Goal: Navigation & Orientation: Find specific page/section

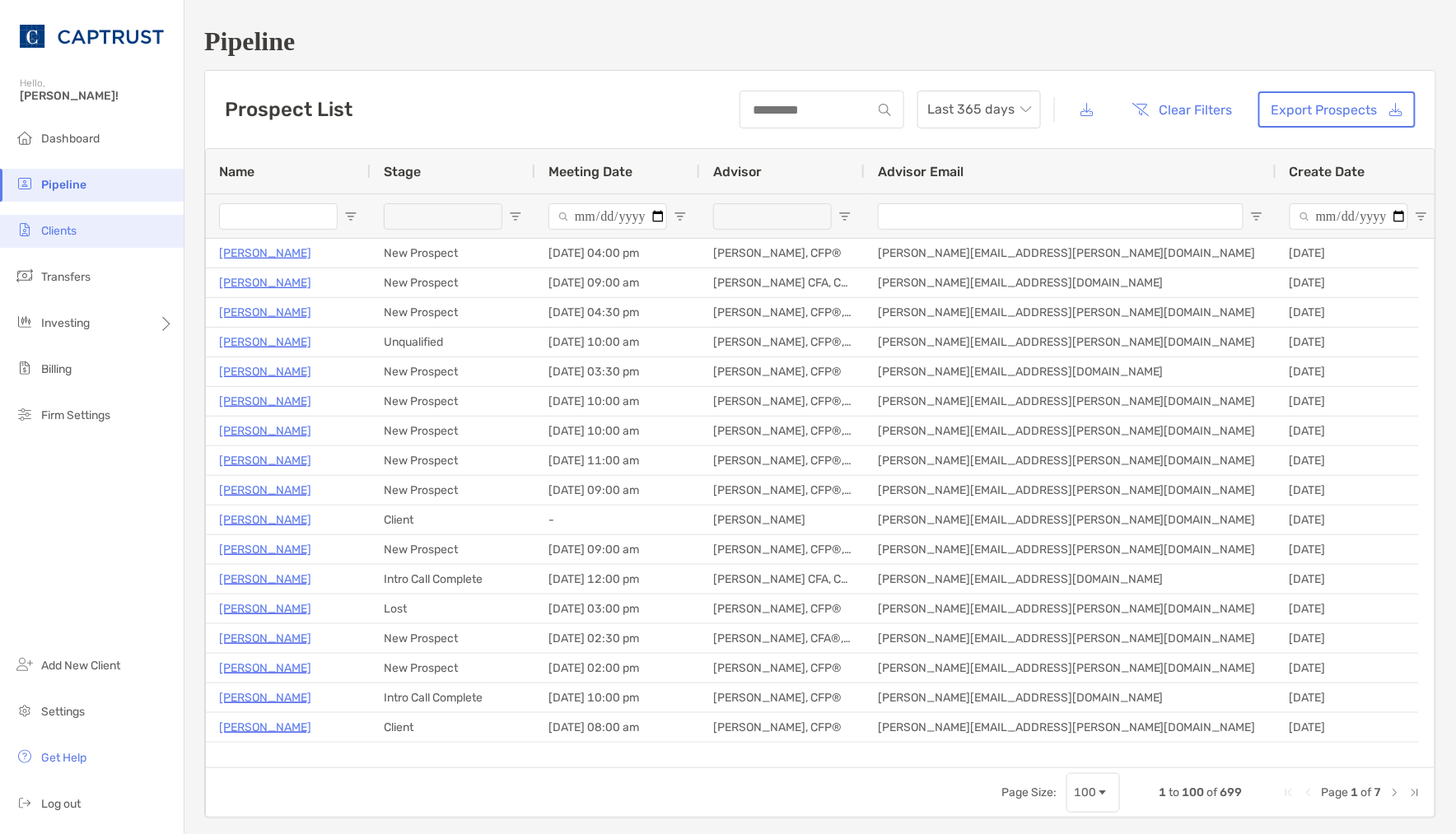
click at [103, 231] on li "Clients" at bounding box center [92, 232] width 184 height 33
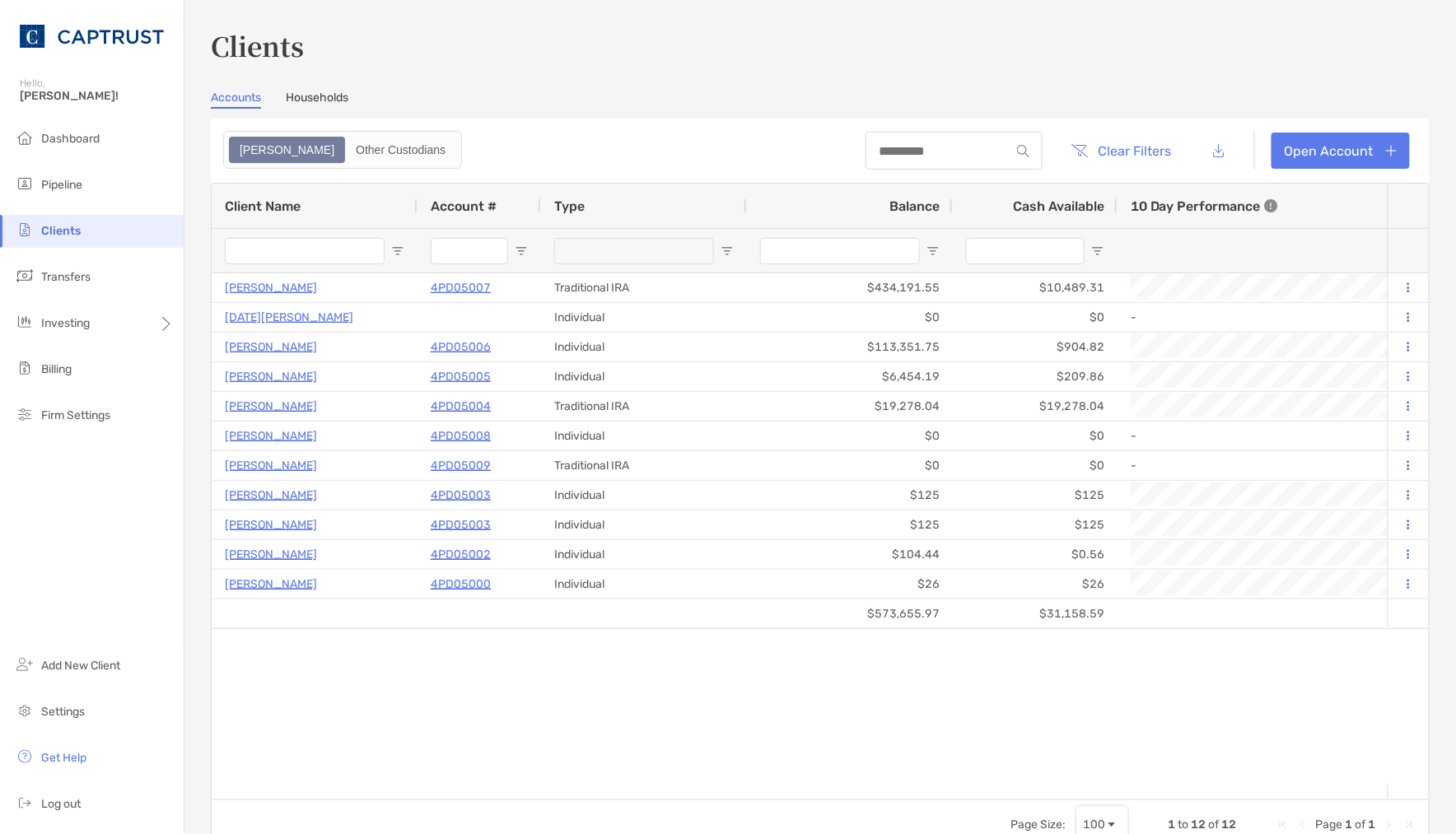
click at [750, 92] on div "Accounts Households" at bounding box center [820, 100] width 1219 height 18
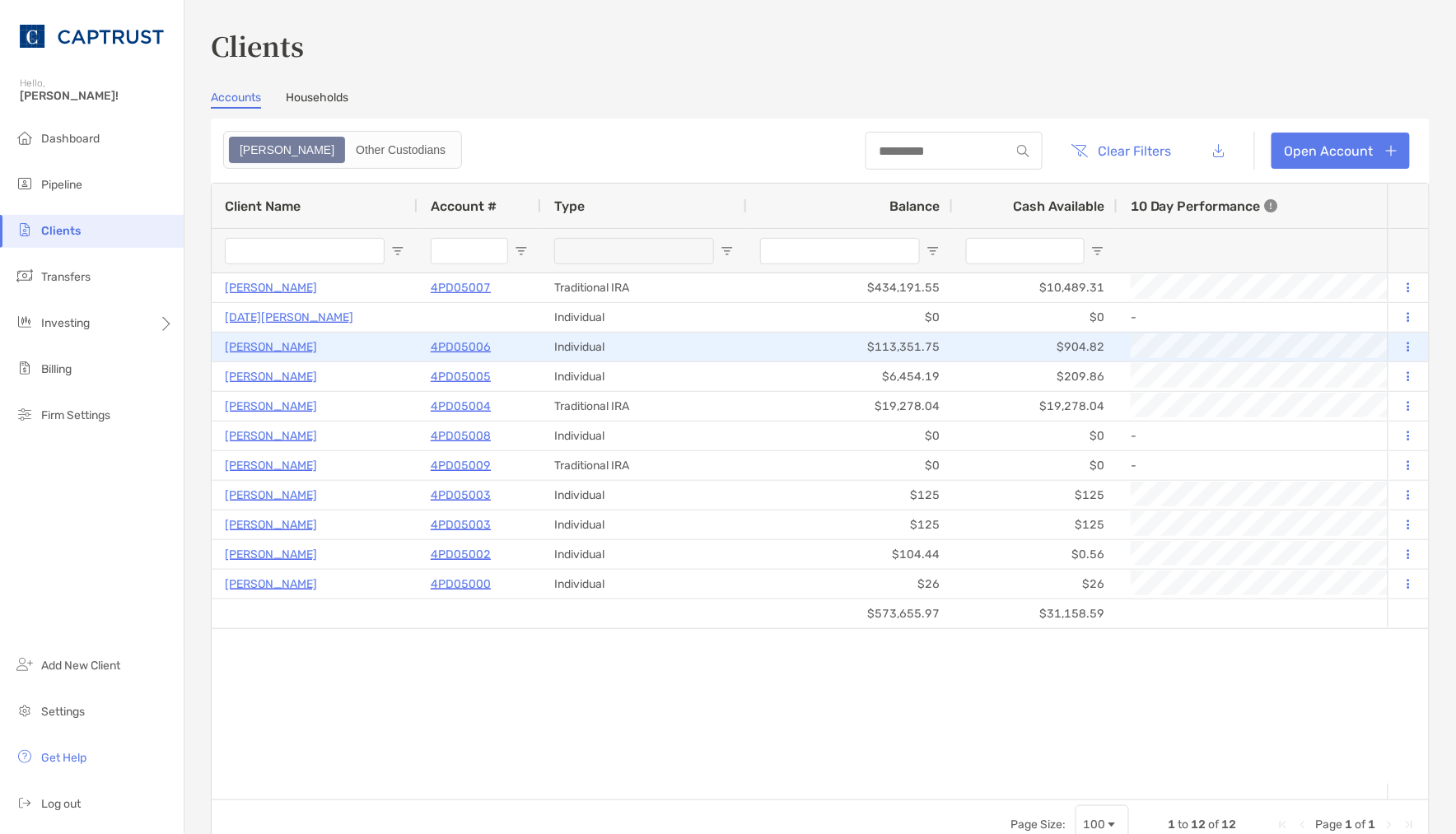
click at [466, 344] on p "4PD05006" at bounding box center [461, 347] width 60 height 20
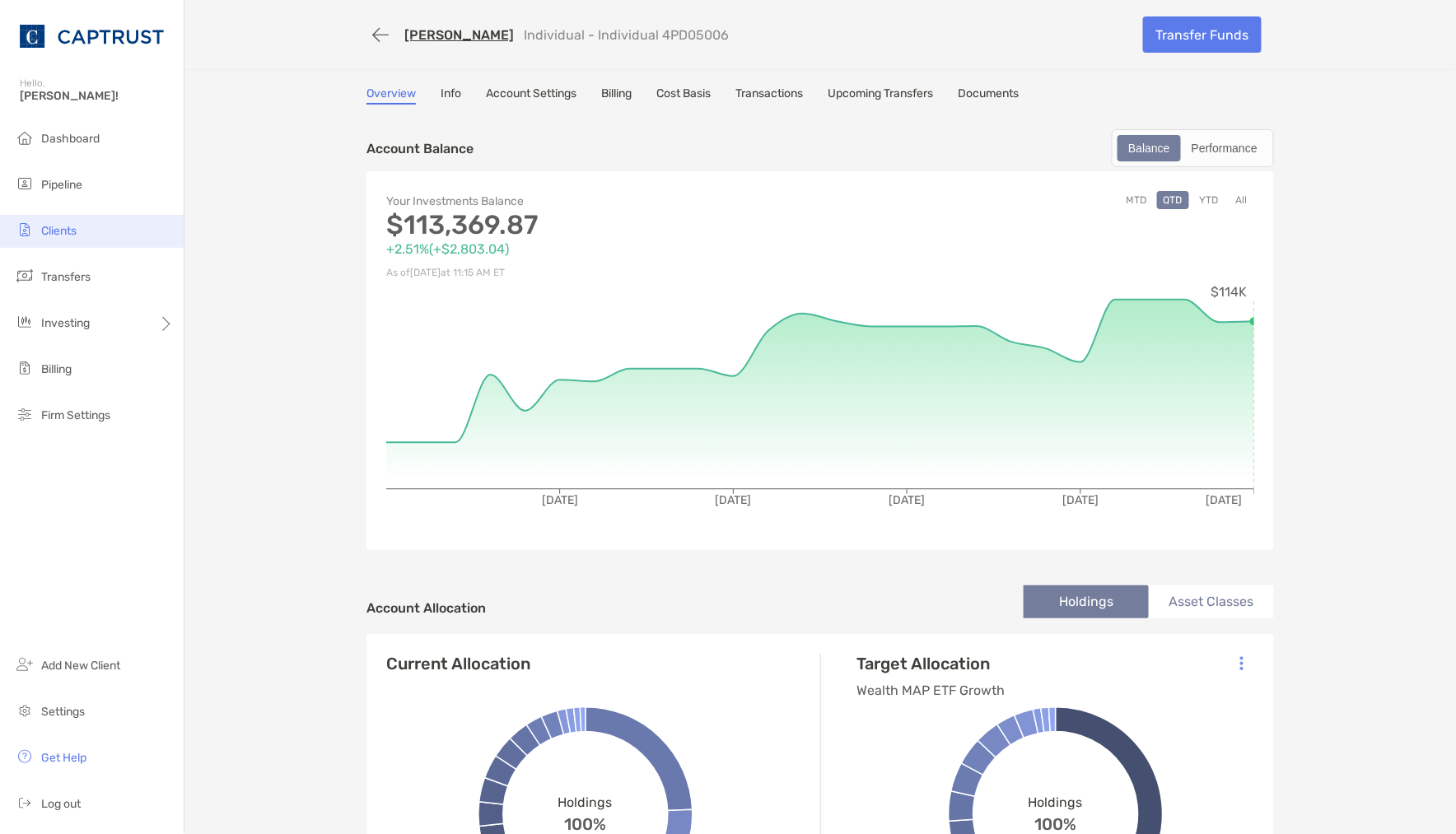
click at [71, 228] on span "Clients" at bounding box center [59, 231] width 36 height 14
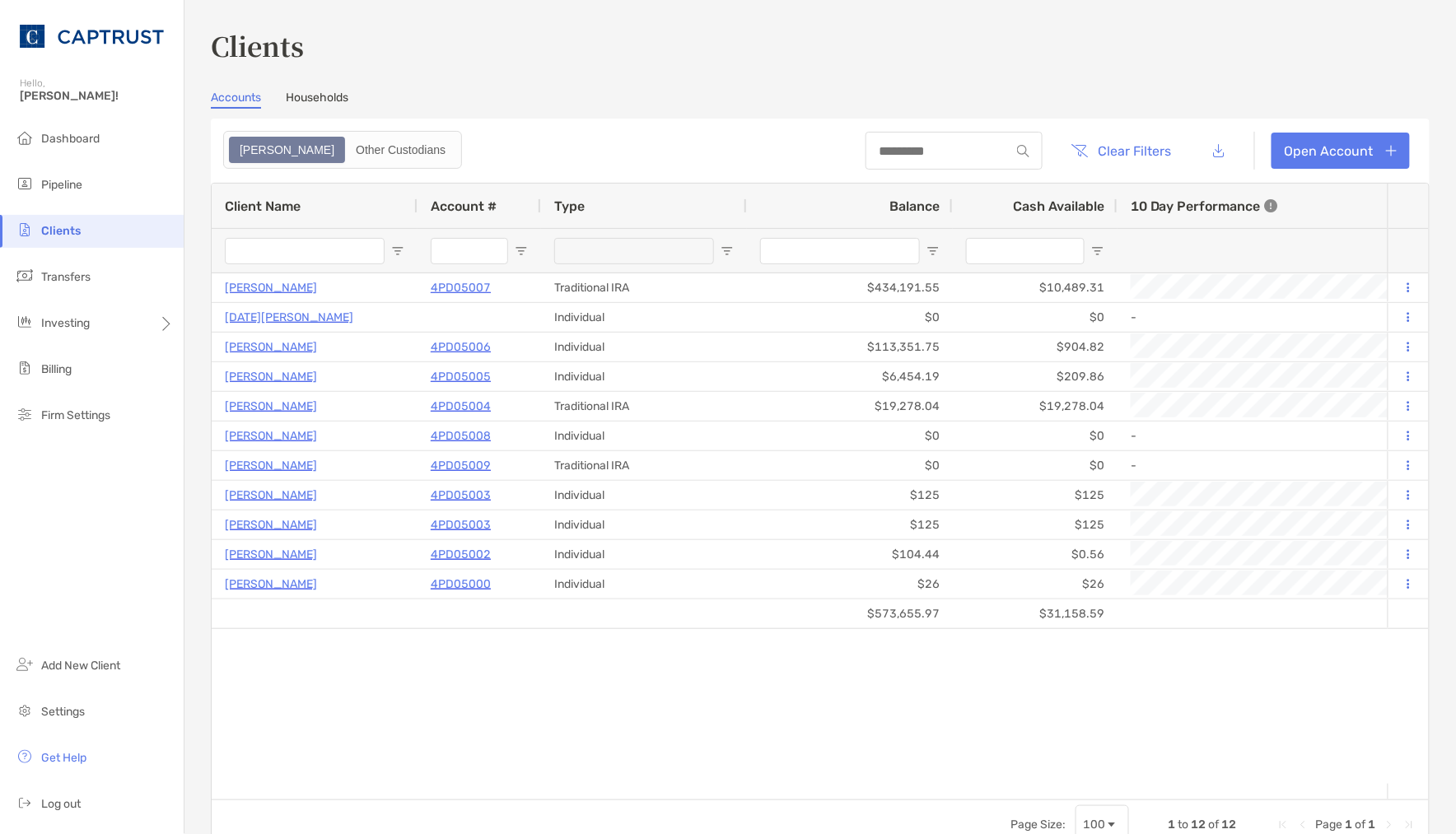
click at [567, 114] on section "Accounts Households [PERSON_NAME] Other Custodians Clear Filters Open Account 1…" at bounding box center [820, 470] width 1219 height 759
click at [549, 107] on div "Accounts Households" at bounding box center [820, 100] width 1219 height 18
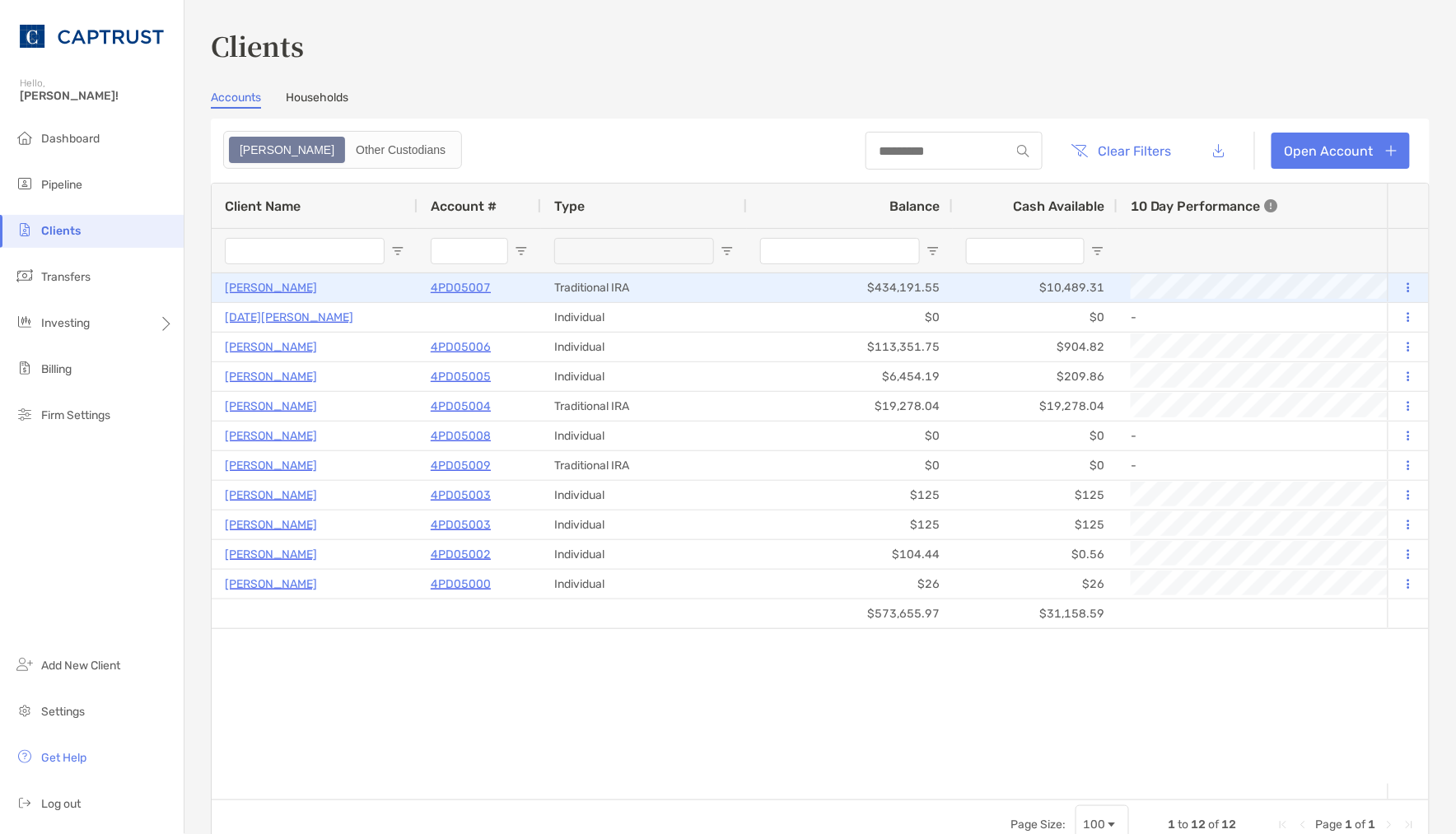
click at [282, 287] on p "[PERSON_NAME]" at bounding box center [271, 287] width 92 height 20
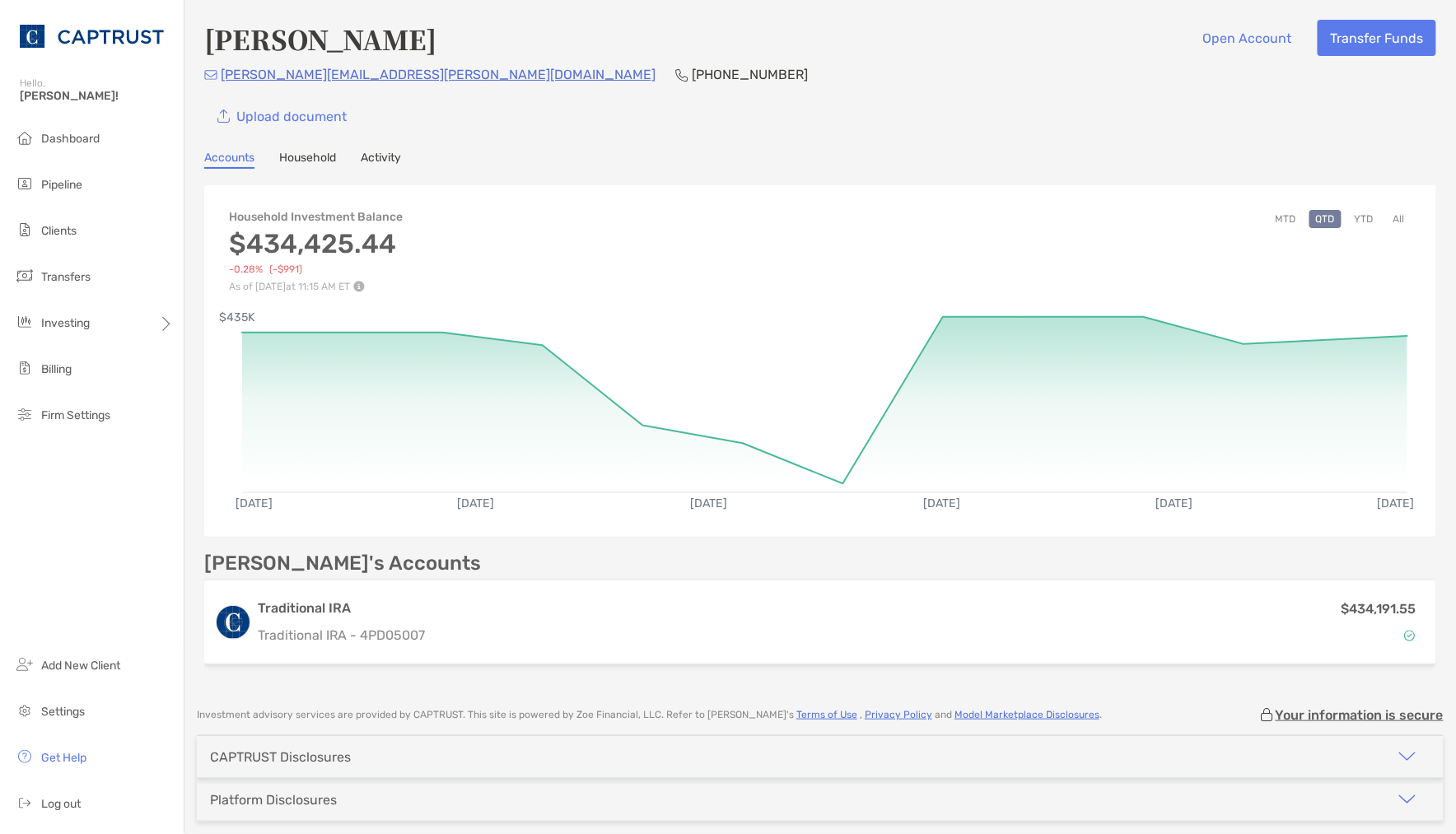
click at [691, 89] on div "[PERSON_NAME] Open Account Transfer Funds [PERSON_NAME][EMAIL_ADDRESS][PERSON_N…" at bounding box center [820, 77] width 1232 height 114
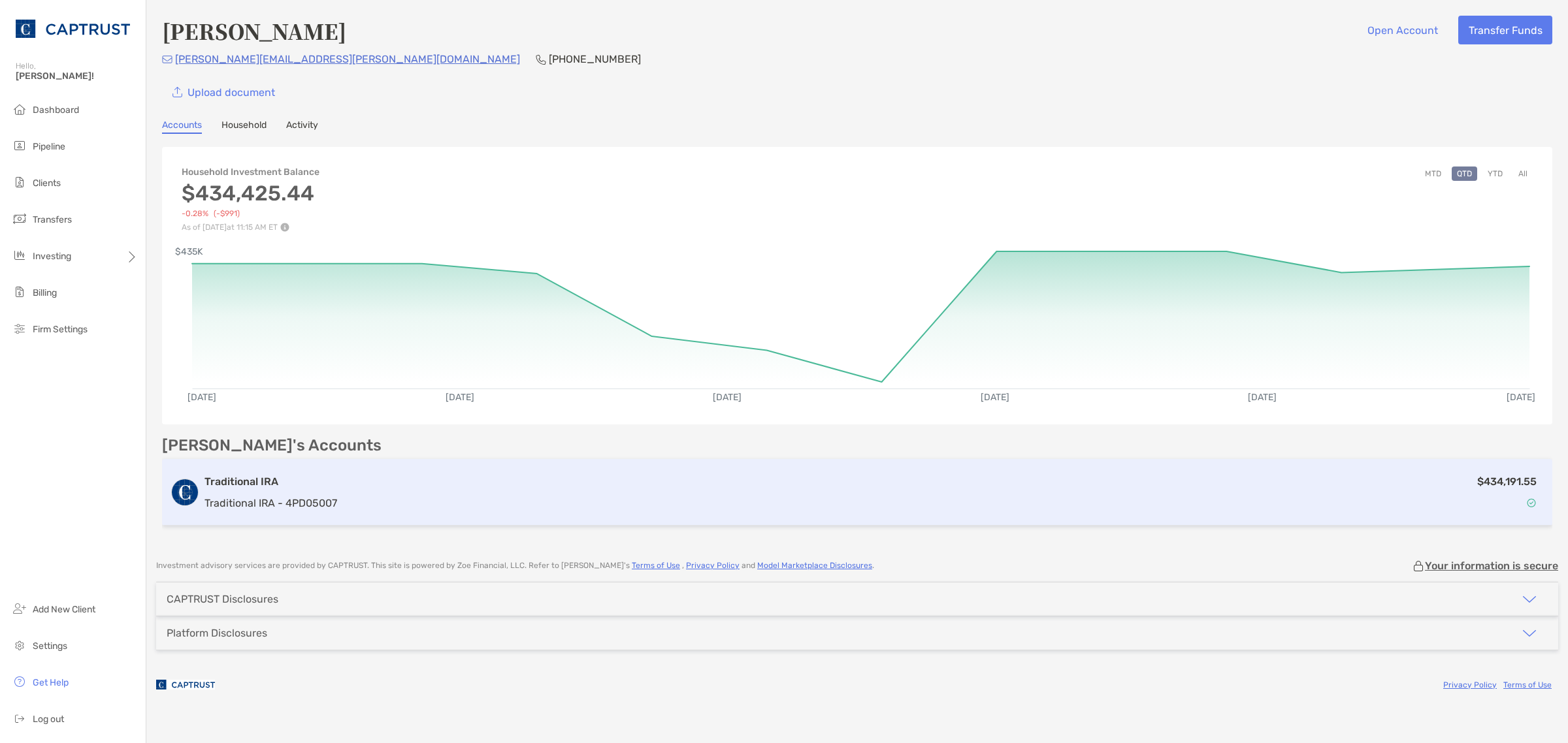
click at [541, 477] on div "$434,191.55" at bounding box center [943, 492] width 1203 height 38
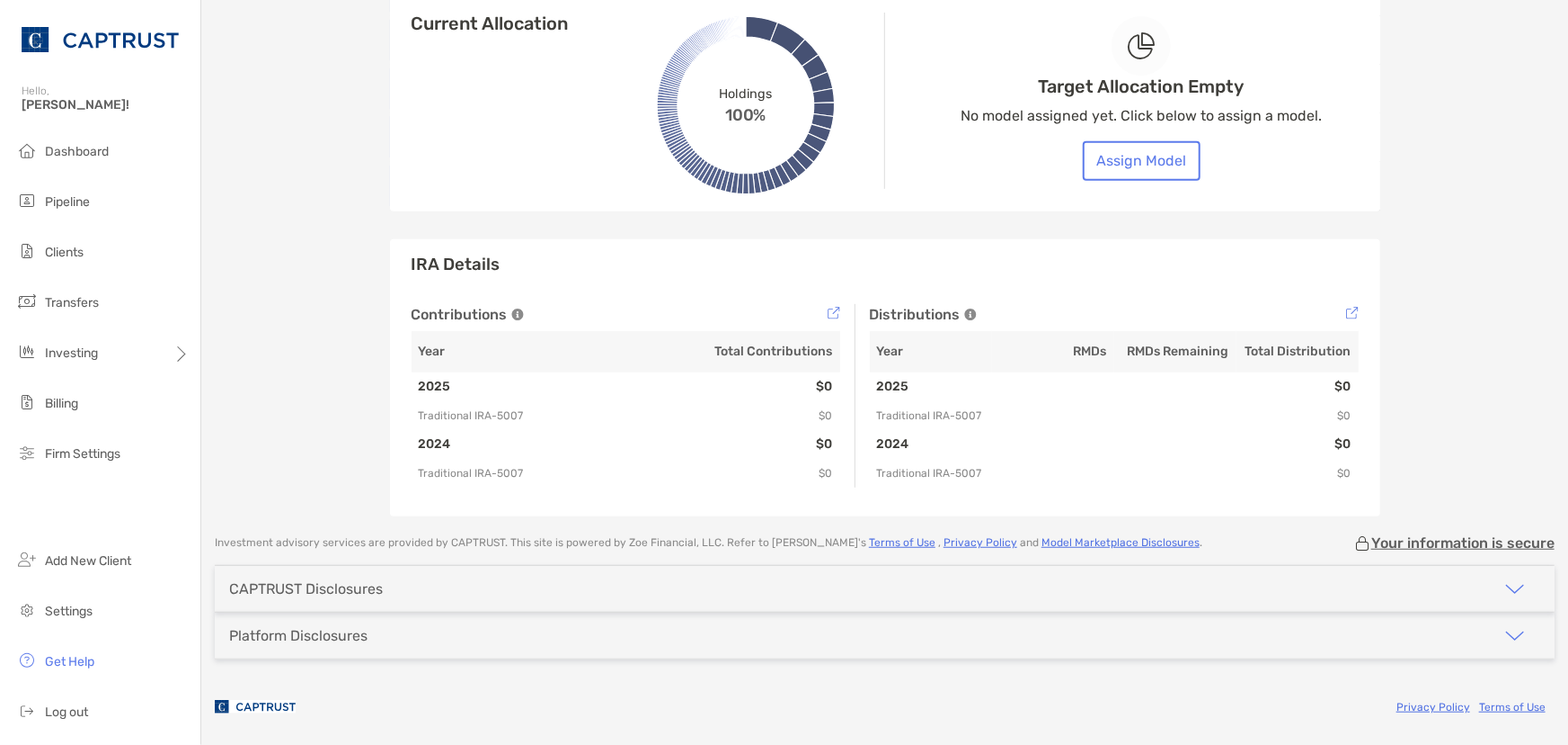
scroll to position [7247, 0]
drag, startPoint x: 1437, startPoint y: 374, endPoint x: 1466, endPoint y: 404, distance: 41.7
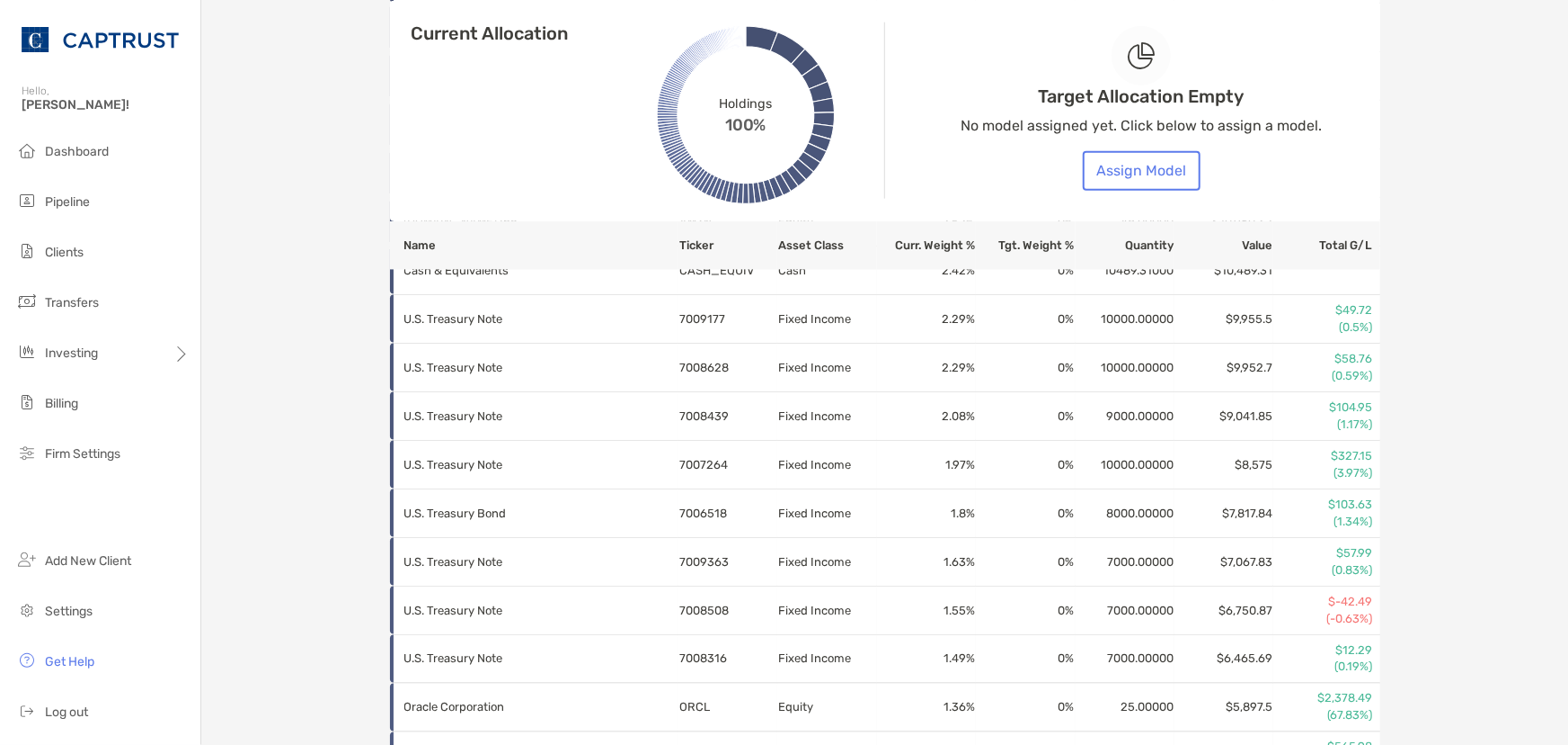
scroll to position [0, 0]
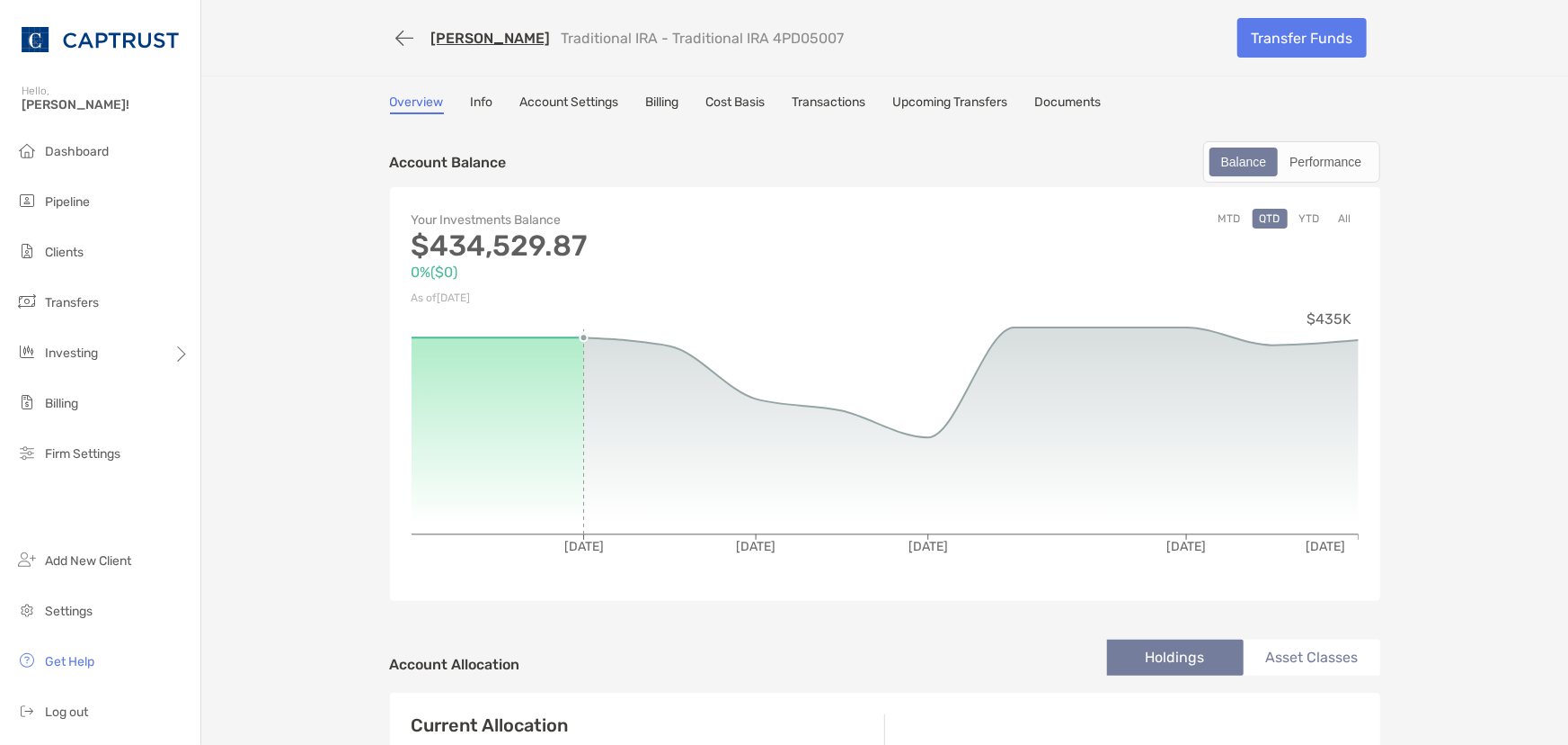
scroll to position [326, 0]
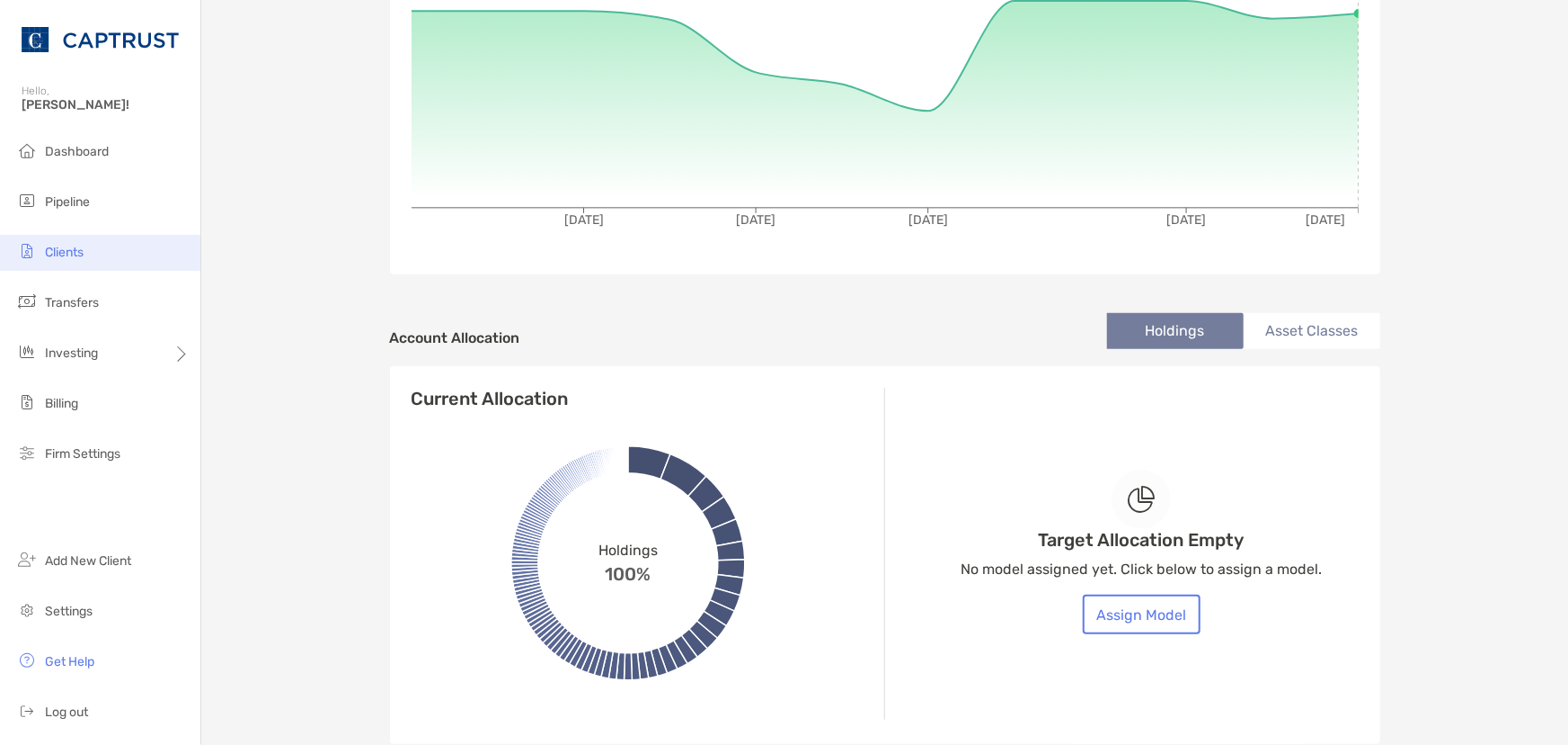
click at [76, 260] on li "Clients" at bounding box center [100, 253] width 201 height 36
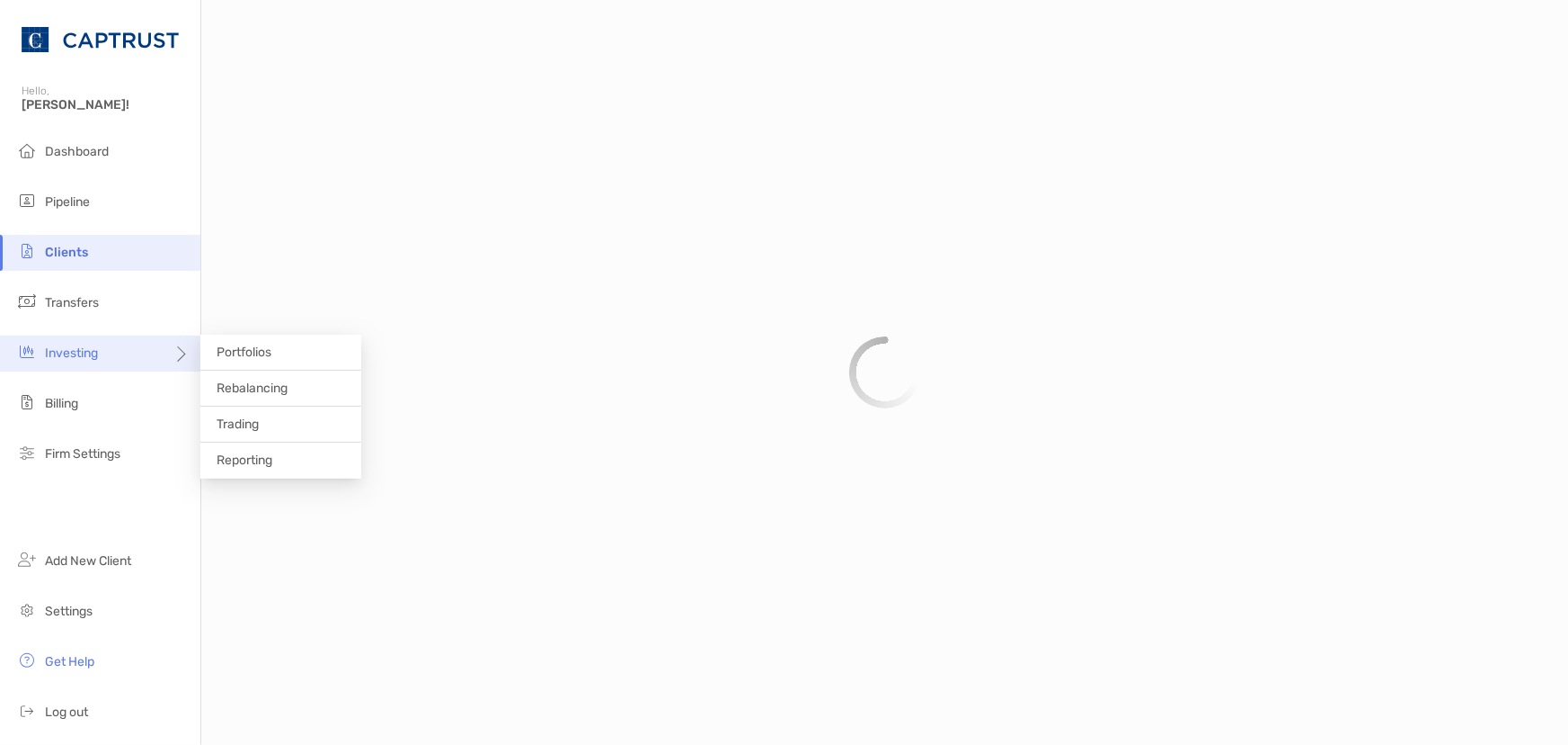
click at [92, 354] on span "Investing" at bounding box center [71, 352] width 53 height 15
click at [121, 258] on li "Clients" at bounding box center [100, 253] width 201 height 36
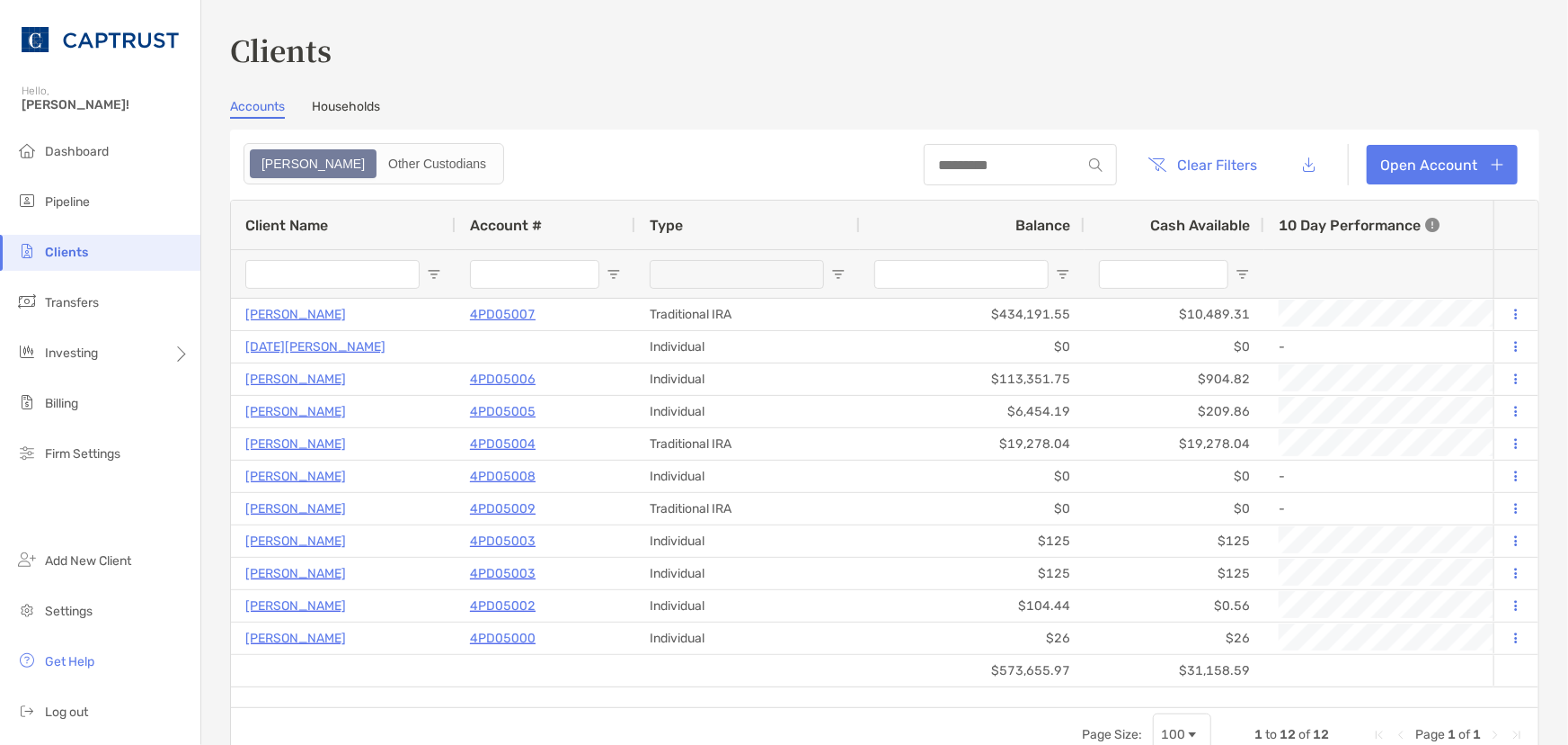
click at [119, 255] on li "Clients" at bounding box center [100, 253] width 201 height 36
